Goal: Obtain resource: Obtain resource

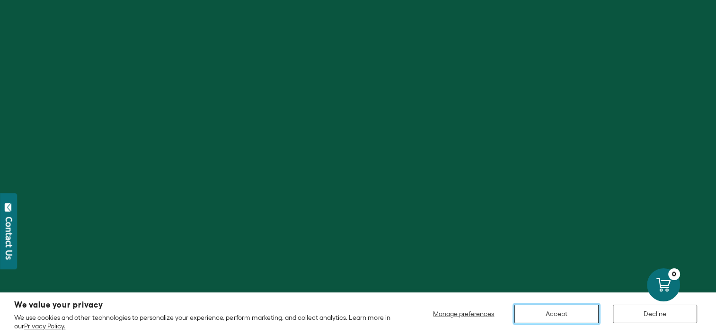
click at [569, 316] on button "Accept" at bounding box center [556, 314] width 84 height 18
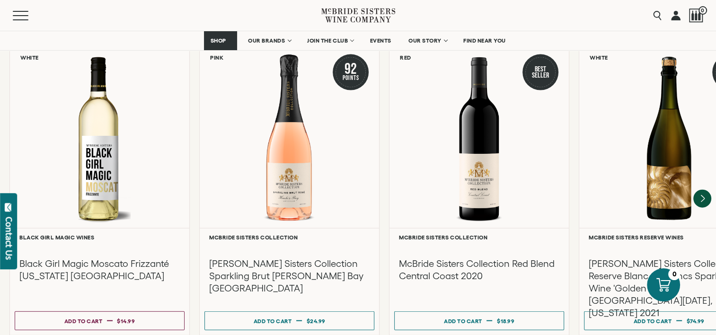
scroll to position [1836, 0]
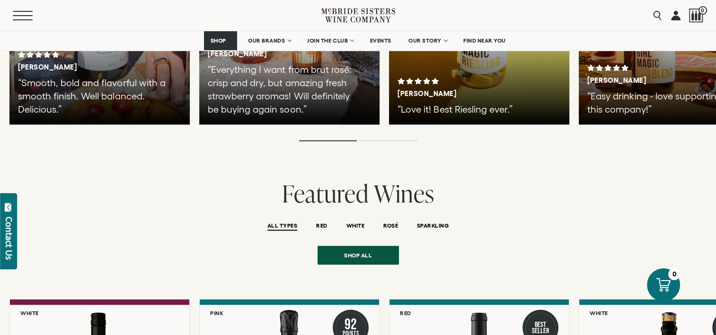
click at [20, 18] on button "Menu" at bounding box center [30, 15] width 34 height 9
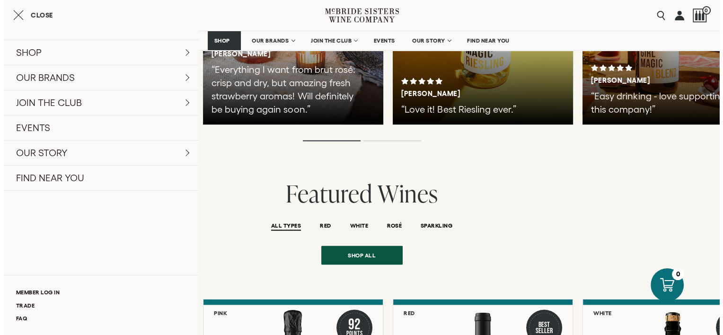
scroll to position [1836, 0]
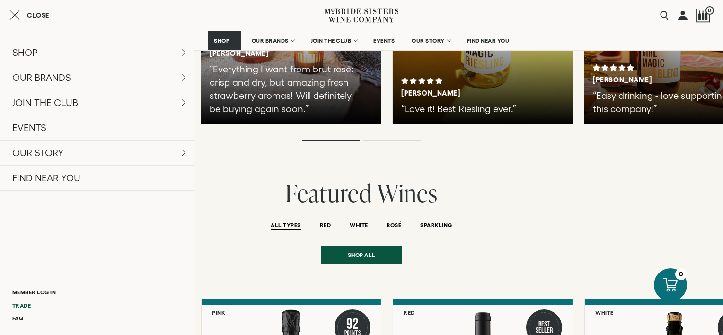
click at [23, 306] on link "Trade" at bounding box center [97, 305] width 194 height 13
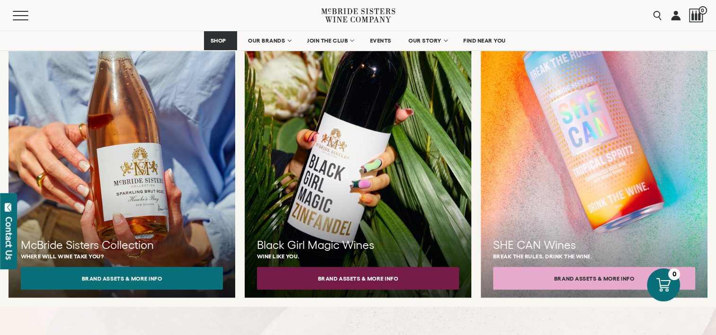
scroll to position [899, 0]
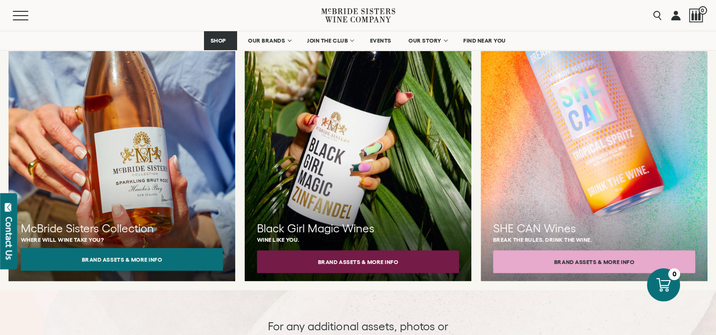
click at [127, 251] on button "Brand Assets & More Info" at bounding box center [122, 259] width 202 height 23
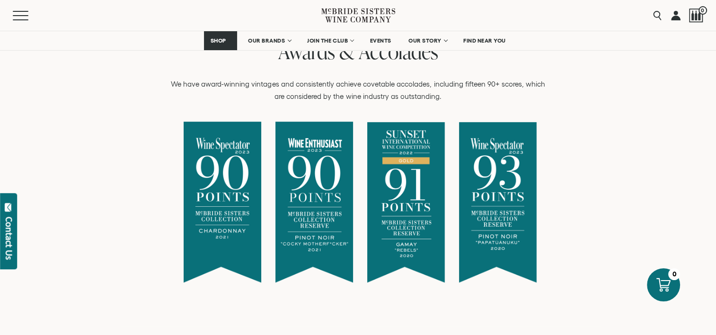
scroll to position [615, 0]
